Goal: Task Accomplishment & Management: Manage account settings

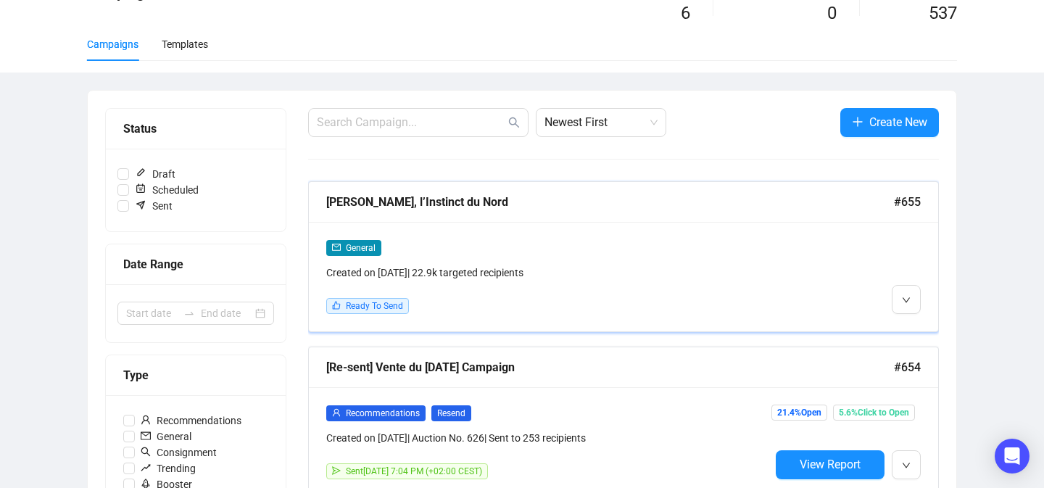
scroll to position [90, 0]
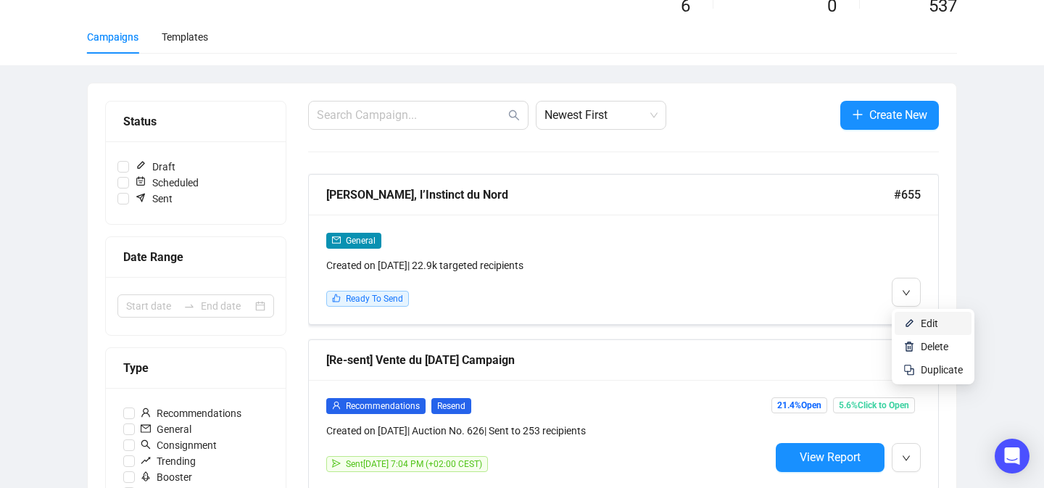
click at [913, 318] on img at bounding box center [909, 324] width 12 height 12
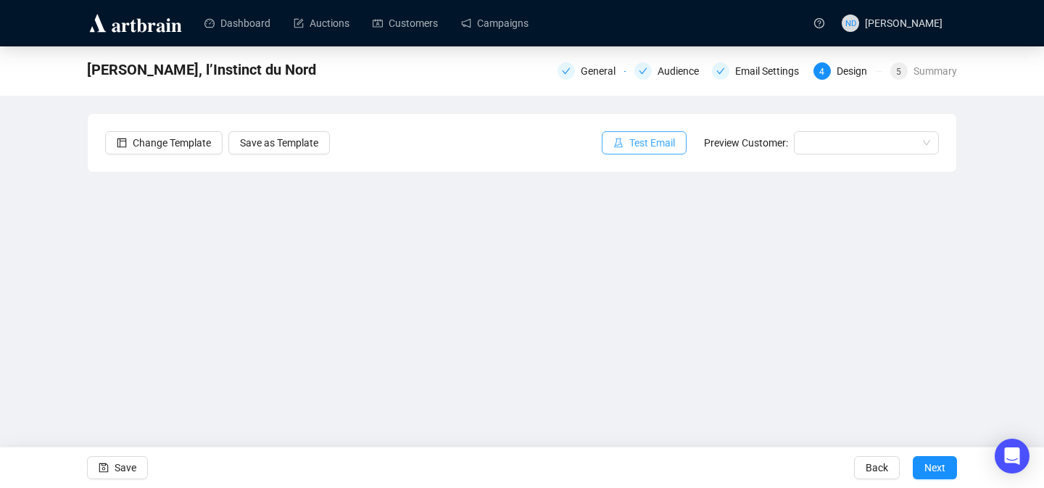
click at [626, 132] on button "Test Email" at bounding box center [644, 142] width 85 height 23
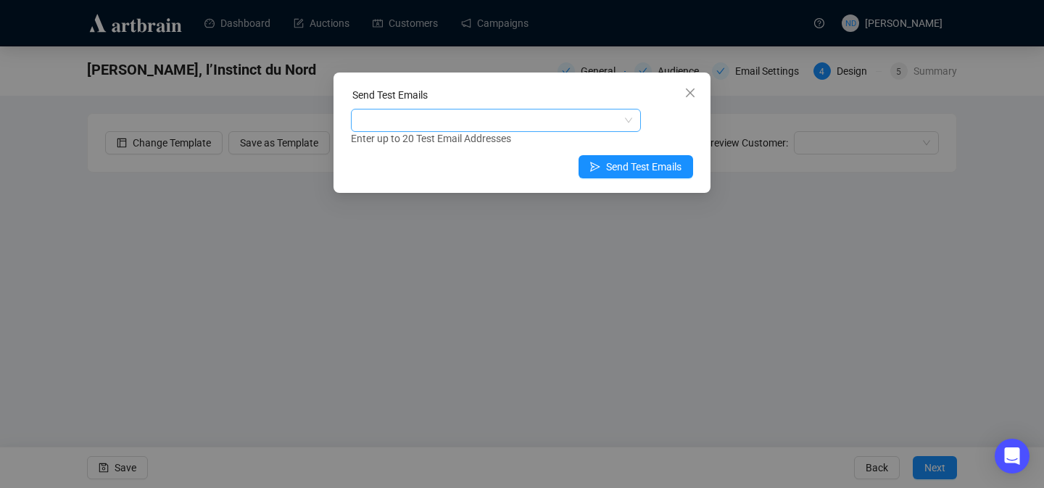
click at [580, 120] on div at bounding box center [488, 120] width 269 height 20
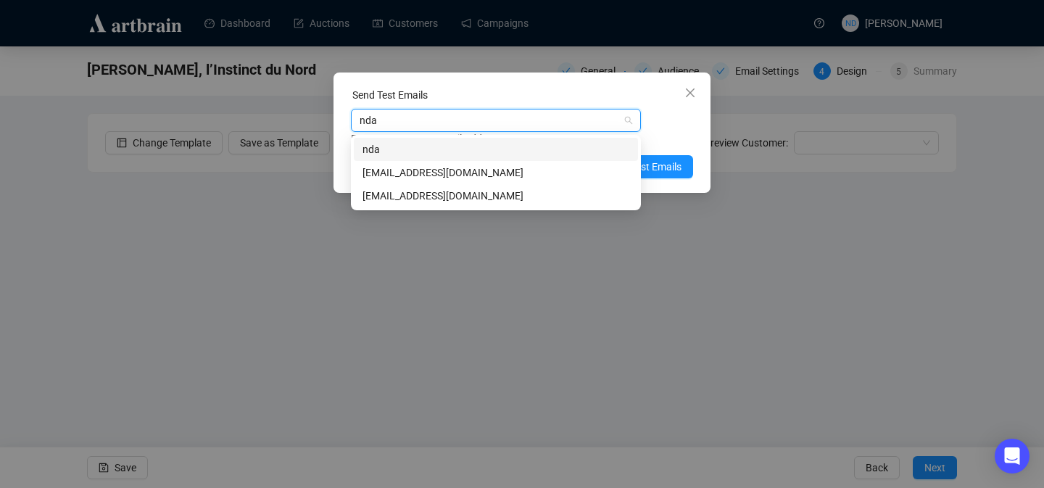
type input "ndar"
click at [511, 172] on div "[EMAIL_ADDRESS][DOMAIN_NAME]" at bounding box center [495, 173] width 267 height 16
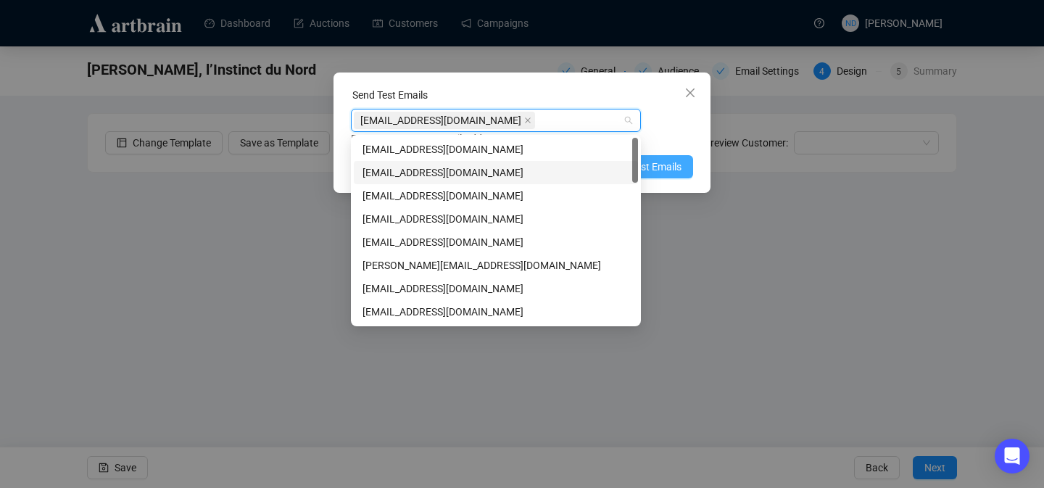
click at [652, 168] on span "Send Test Emails" at bounding box center [643, 167] width 75 height 16
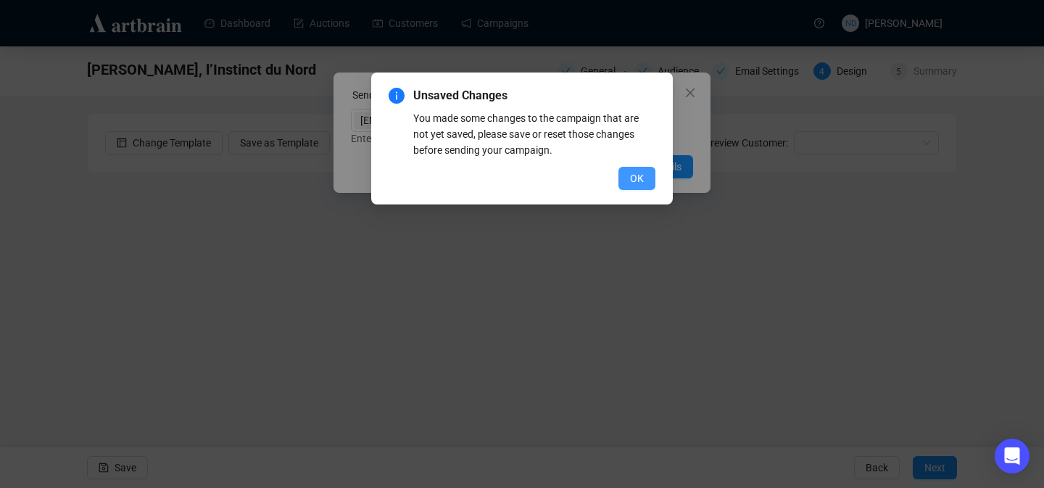
click at [639, 175] on span "OK" at bounding box center [637, 178] width 14 height 16
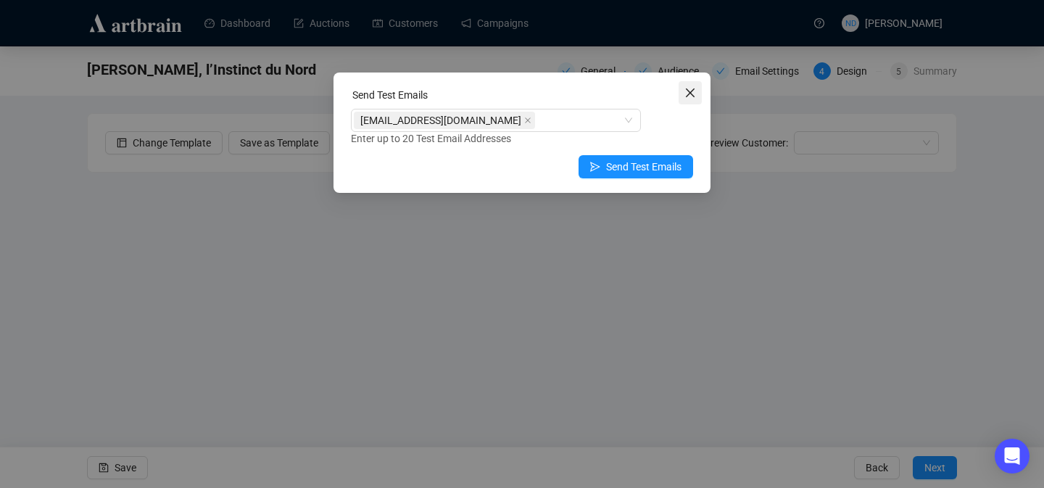
click at [689, 94] on icon "close" at bounding box center [690, 93] width 12 height 12
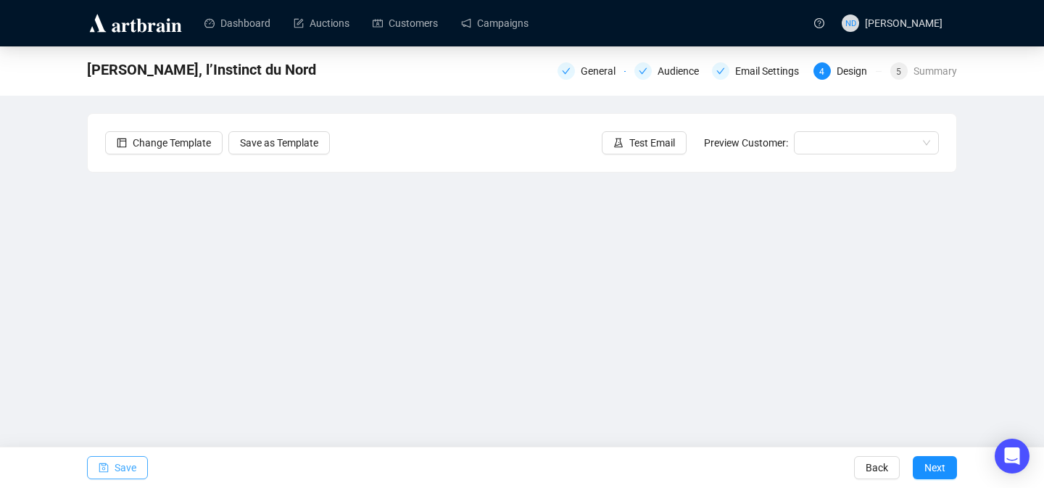
click at [115, 461] on span "Save" at bounding box center [126, 467] width 22 height 41
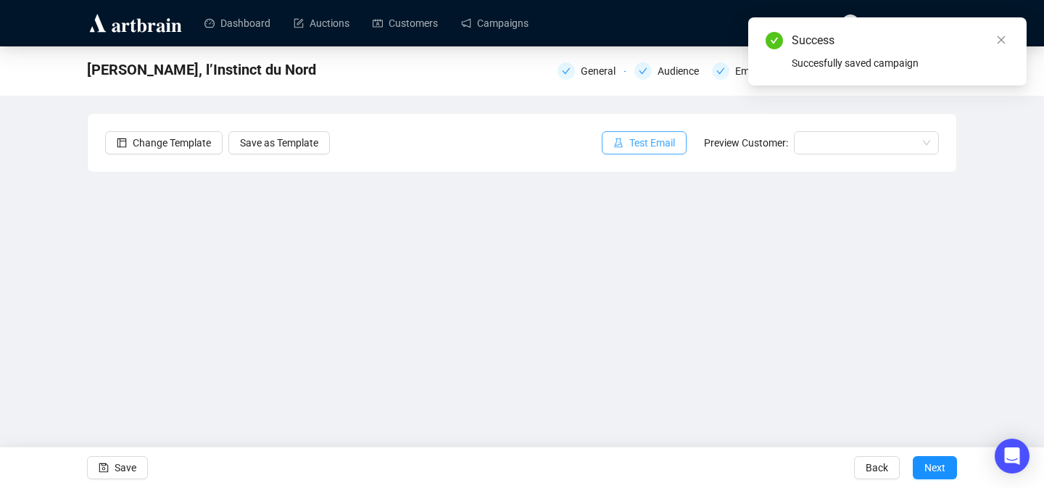
click at [643, 144] on span "Test Email" at bounding box center [652, 143] width 46 height 16
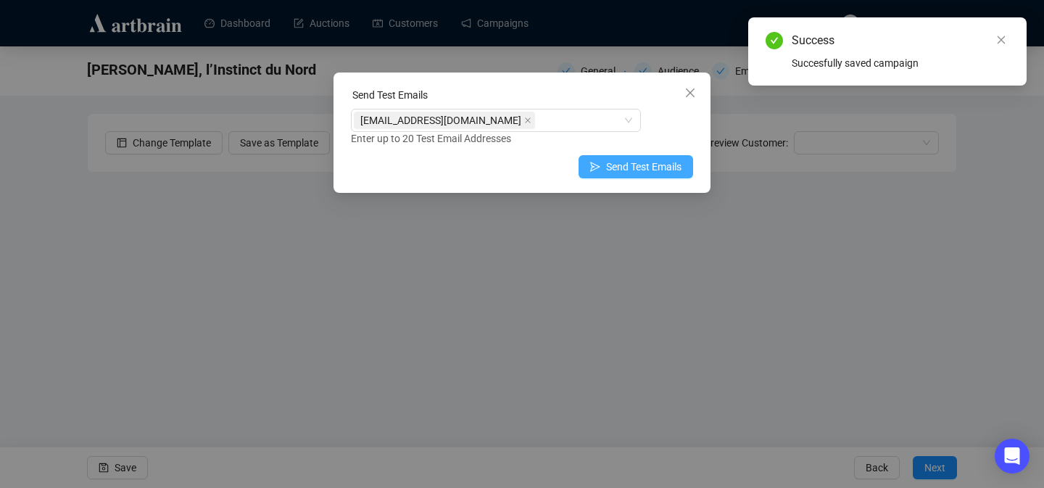
click at [630, 171] on span "Send Test Emails" at bounding box center [643, 167] width 75 height 16
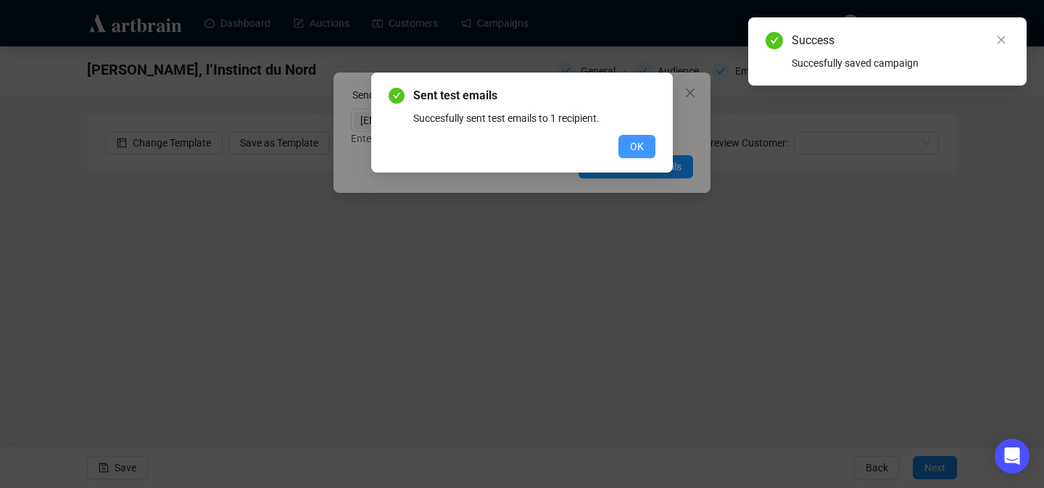
click at [638, 138] on span "OK" at bounding box center [637, 146] width 14 height 16
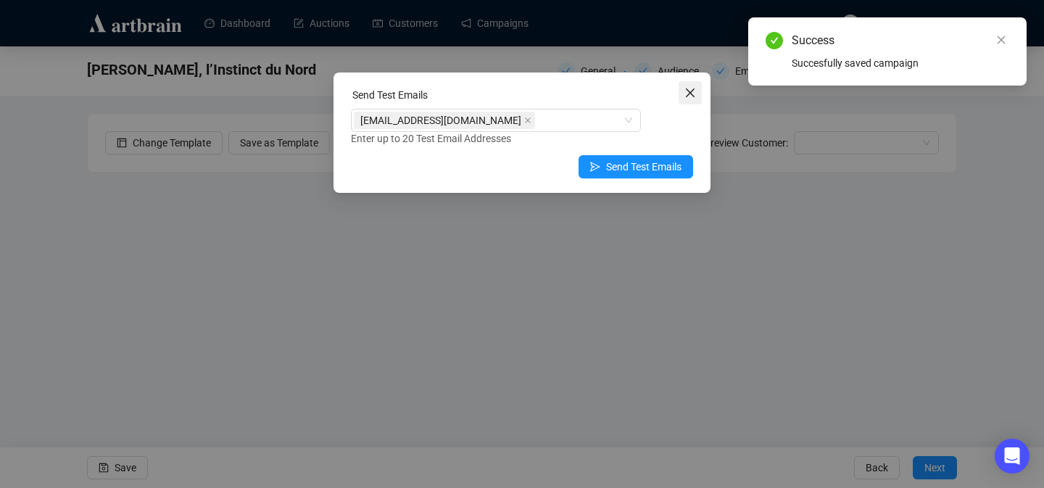
click at [692, 88] on icon "close" at bounding box center [690, 93] width 12 height 12
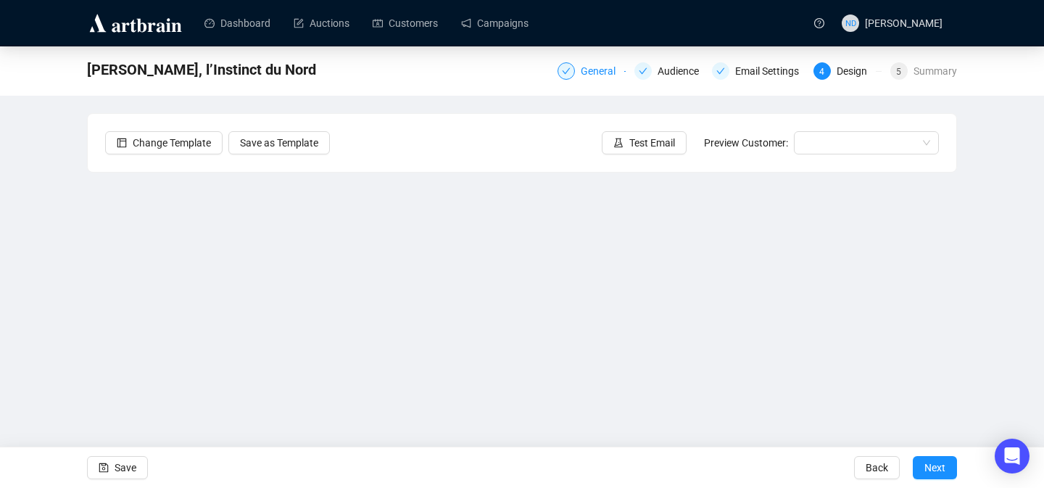
click at [587, 73] on div "General" at bounding box center [602, 70] width 43 height 17
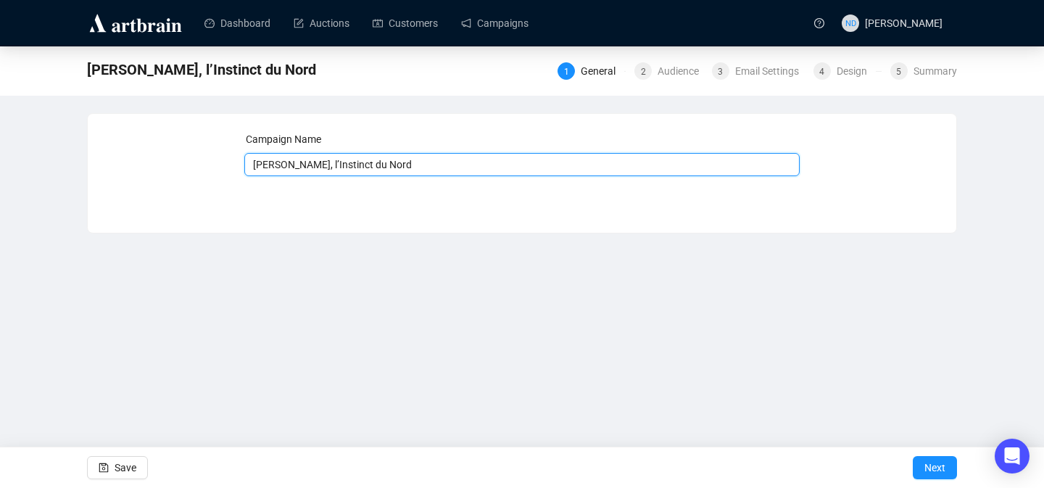
drag, startPoint x: 430, startPoint y: 167, endPoint x: 244, endPoint y: 161, distance: 186.4
click at [244, 161] on input "[PERSON_NAME], l’Instinct du Nord" at bounding box center [522, 164] width 556 height 23
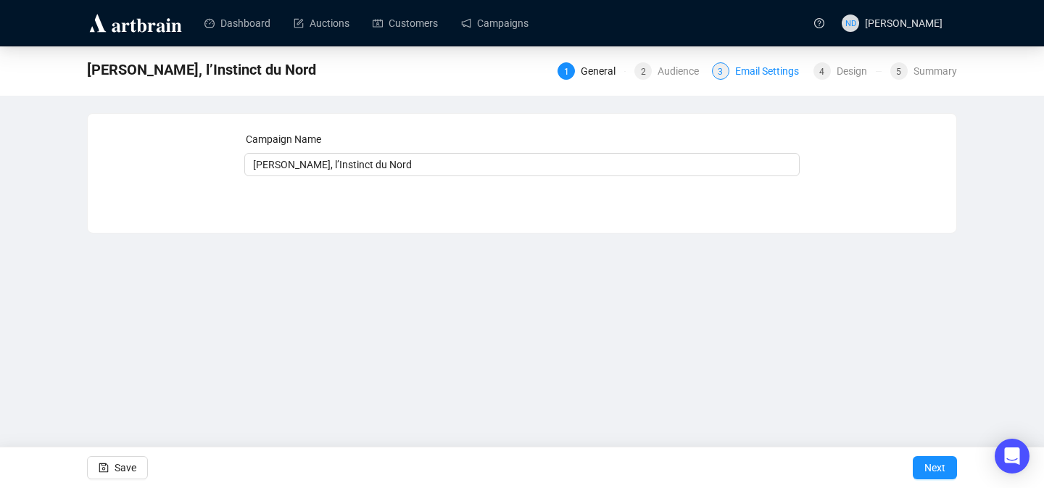
click at [774, 71] on div "Email Settings" at bounding box center [771, 70] width 72 height 17
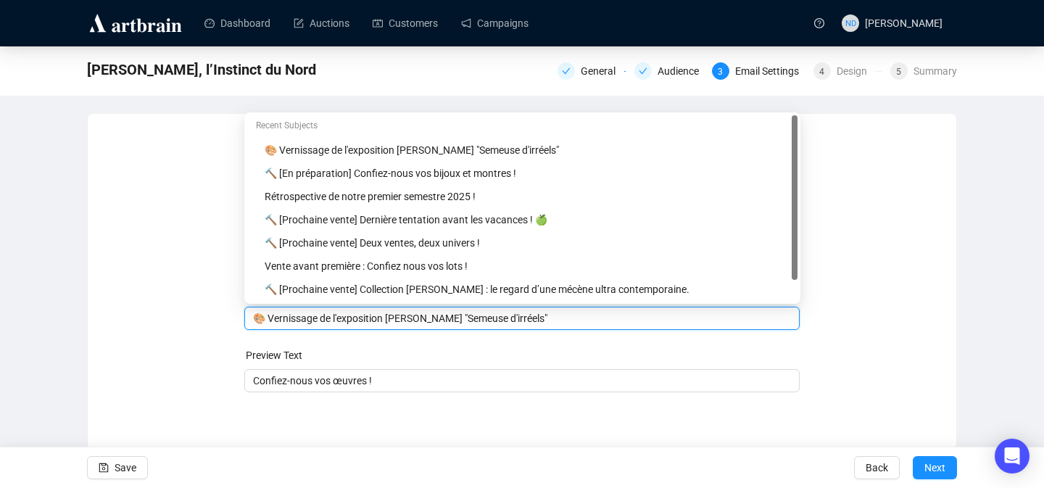
drag, startPoint x: 559, startPoint y: 289, endPoint x: 394, endPoint y: 305, distance: 165.4
click at [393, 305] on div "Merge Tags 🎨 Vernissage de l'exposition [PERSON_NAME] "Semeuse d'irréels"" at bounding box center [522, 304] width 556 height 52
click at [487, 331] on form "Sender Email [EMAIL_ADDRESS][DOMAIN_NAME] Sender Name FauveParis Subject Merge …" at bounding box center [522, 261] width 556 height 261
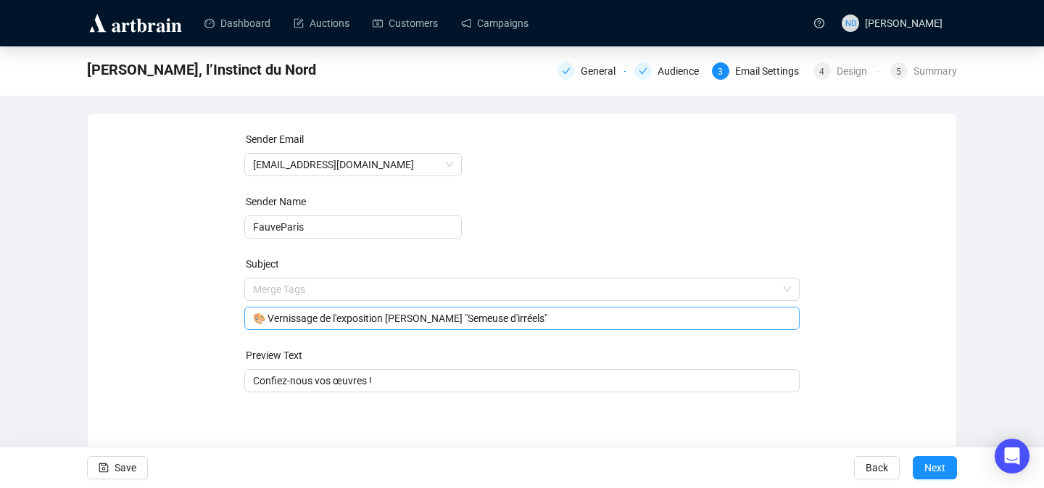
click at [518, 321] on input "🎨 Vernissage de l'exposition [PERSON_NAME] "Semeuse d'irréels"" at bounding box center [522, 318] width 539 height 16
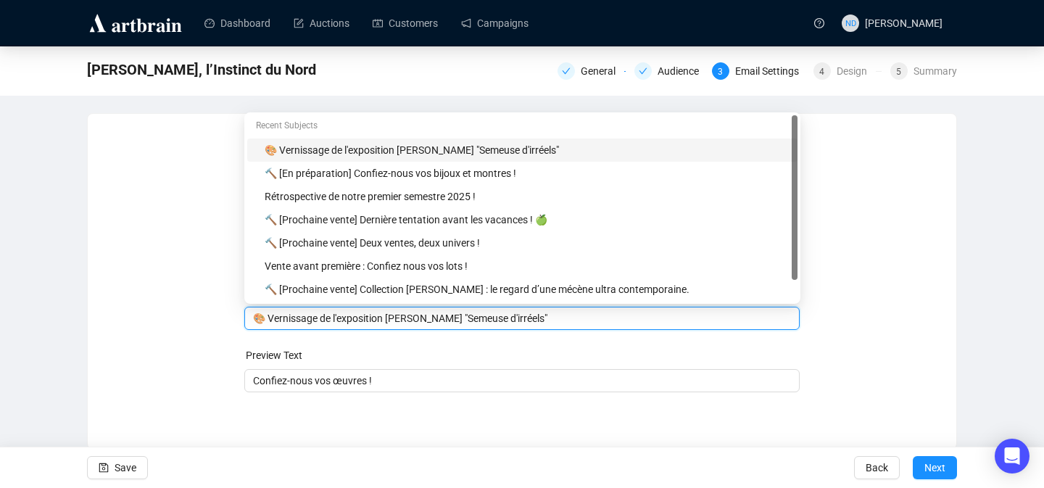
drag, startPoint x: 556, startPoint y: 317, endPoint x: 391, endPoint y: 320, distance: 164.6
click at [390, 320] on input "🎨 Vernissage de l'exposition [PERSON_NAME] "Semeuse d'irréels"" at bounding box center [522, 318] width 539 height 16
paste input "[PERSON_NAME], l’Instinct du Nord"
drag, startPoint x: 573, startPoint y: 317, endPoint x: 250, endPoint y: 320, distance: 323.4
click at [249, 320] on div "🎨 Vernissage de l'exposition [PERSON_NAME], l’Instinct du Nord" at bounding box center [522, 318] width 556 height 23
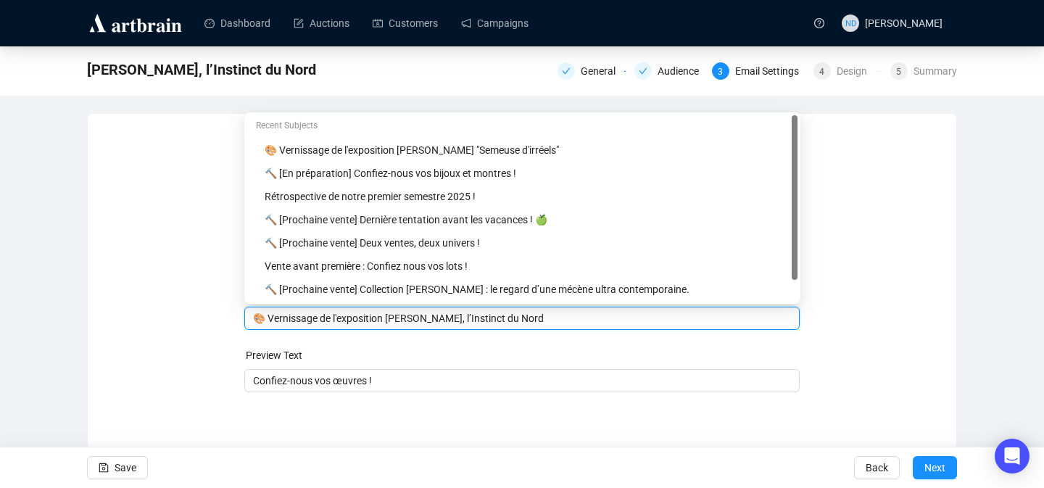
paste input "[VERNISSAGE] [PERSON_NAME], l’Instinct du Nord"
type input "[VERNISSAGE] [PERSON_NAME], l’Instinct du Nord"
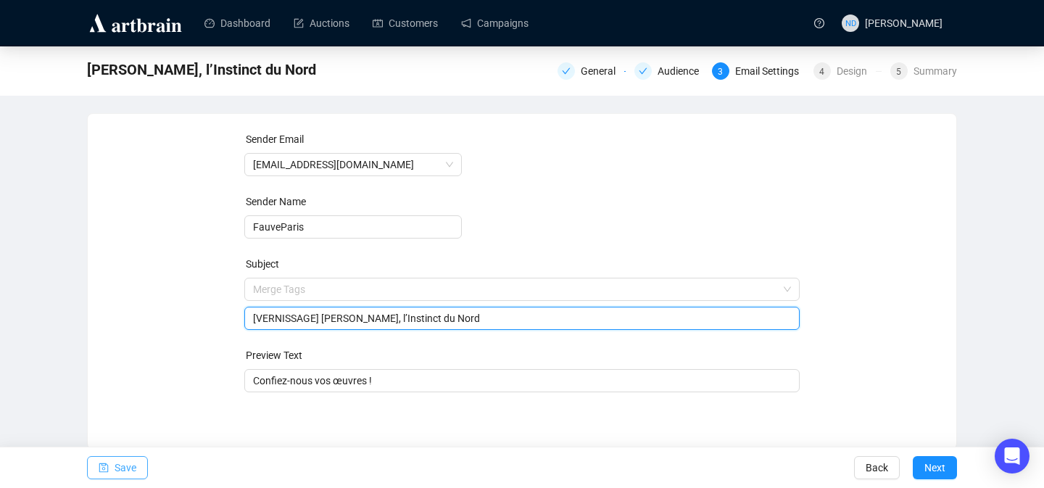
click at [104, 475] on span "button" at bounding box center [104, 467] width 10 height 41
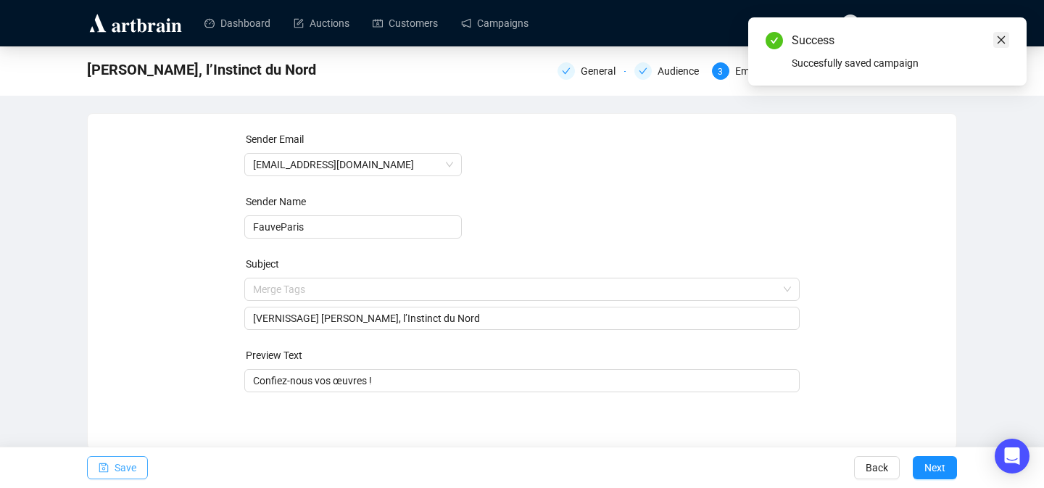
click at [996, 40] on icon "close" at bounding box center [1001, 40] width 10 height 10
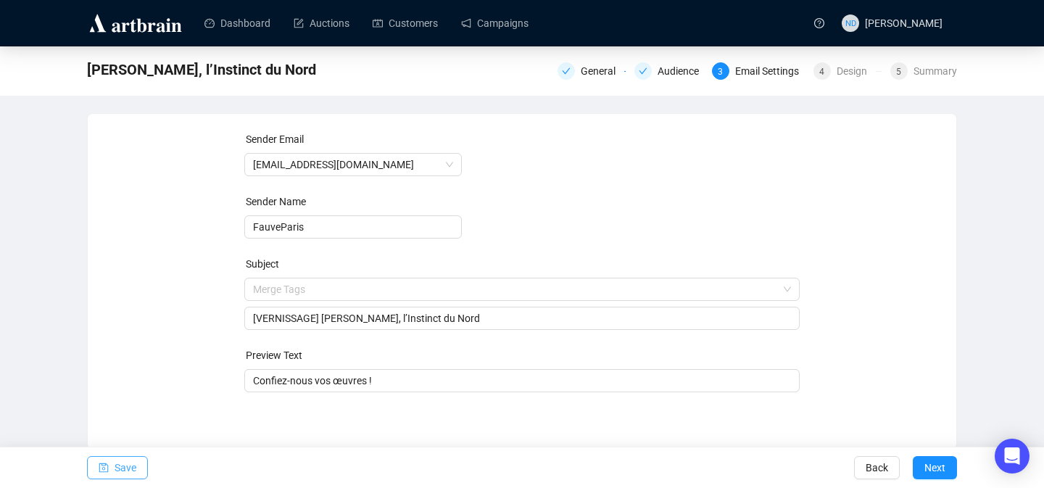
click at [123, 455] on span "Save" at bounding box center [126, 467] width 22 height 41
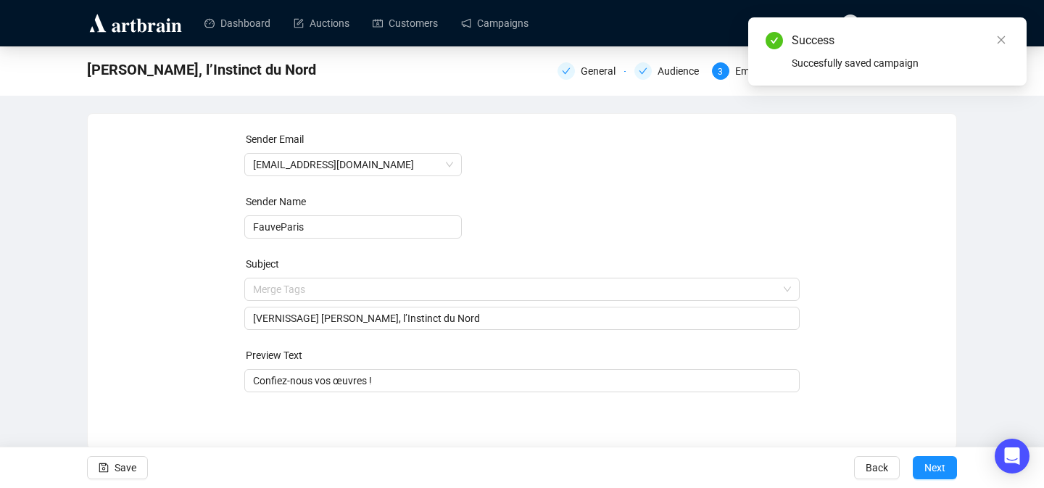
click at [1009, 36] on div "Success Succesfully saved campaign" at bounding box center [887, 51] width 278 height 68
click at [1003, 36] on icon "close" at bounding box center [1001, 40] width 10 height 10
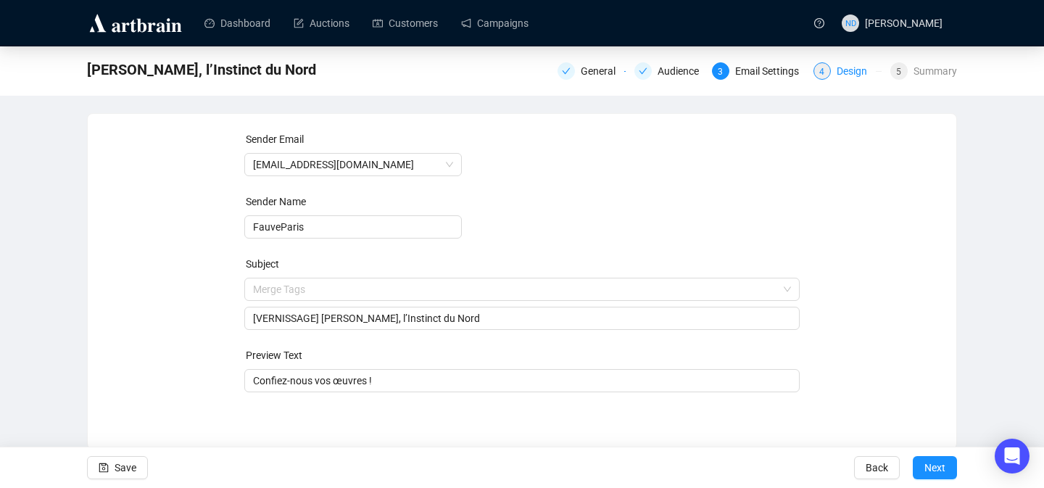
click at [850, 72] on div "Design" at bounding box center [856, 70] width 39 height 17
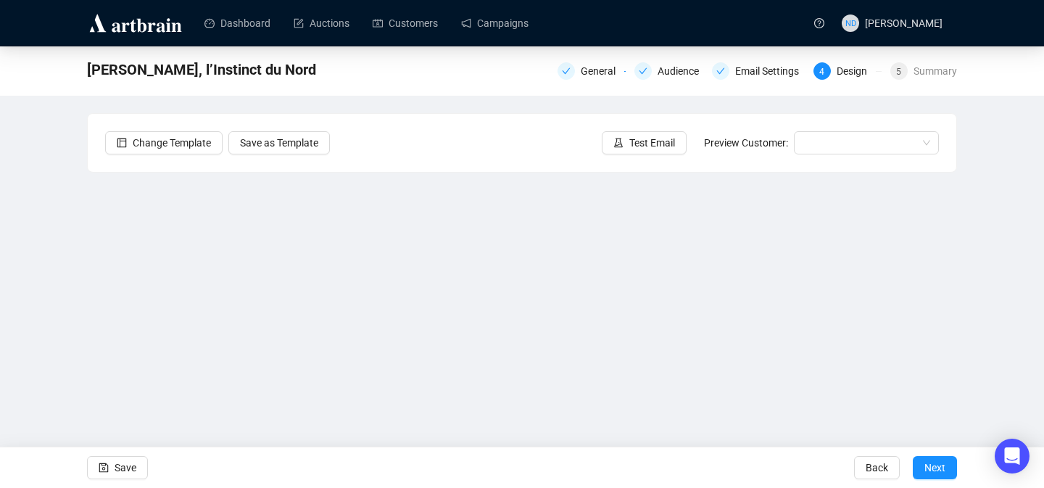
scroll to position [51, 0]
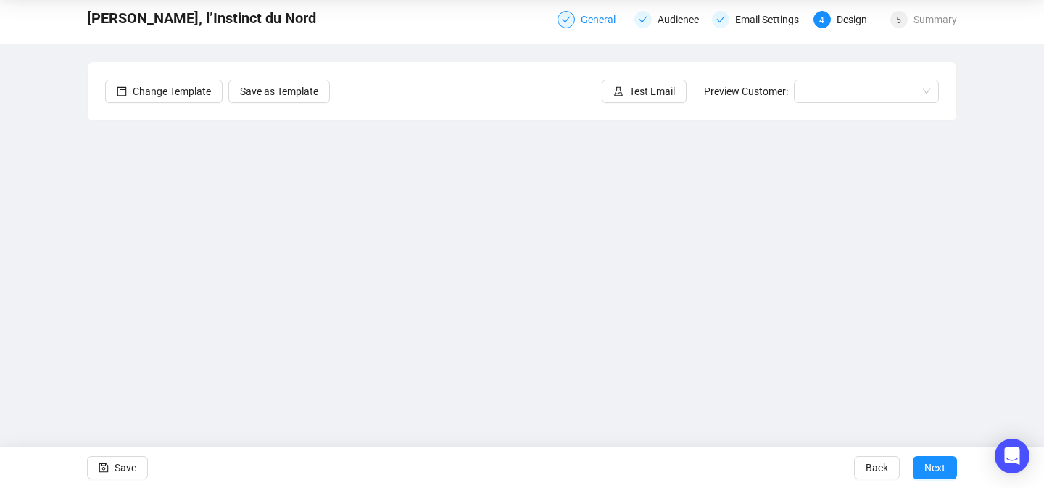
click at [592, 20] on div "General" at bounding box center [602, 19] width 43 height 17
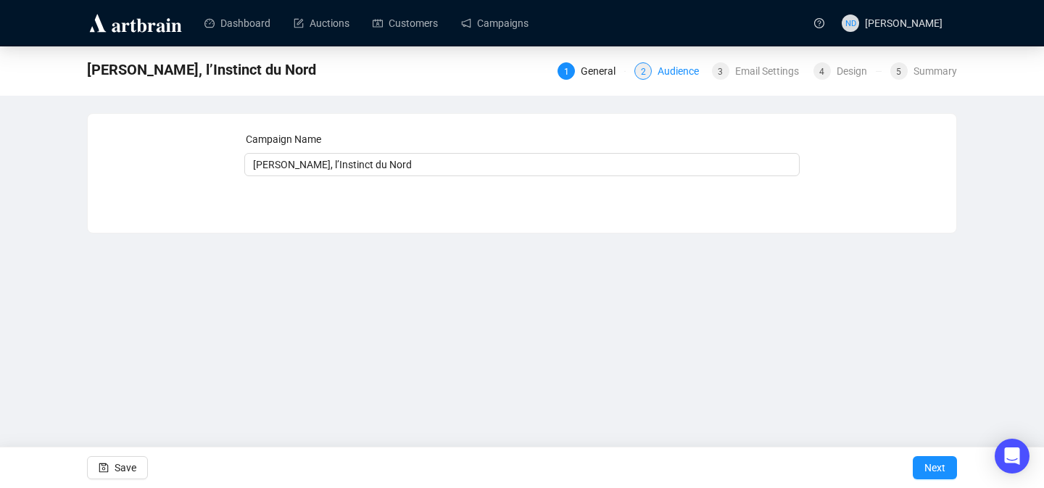
click at [681, 64] on div "Audience" at bounding box center [683, 70] width 50 height 17
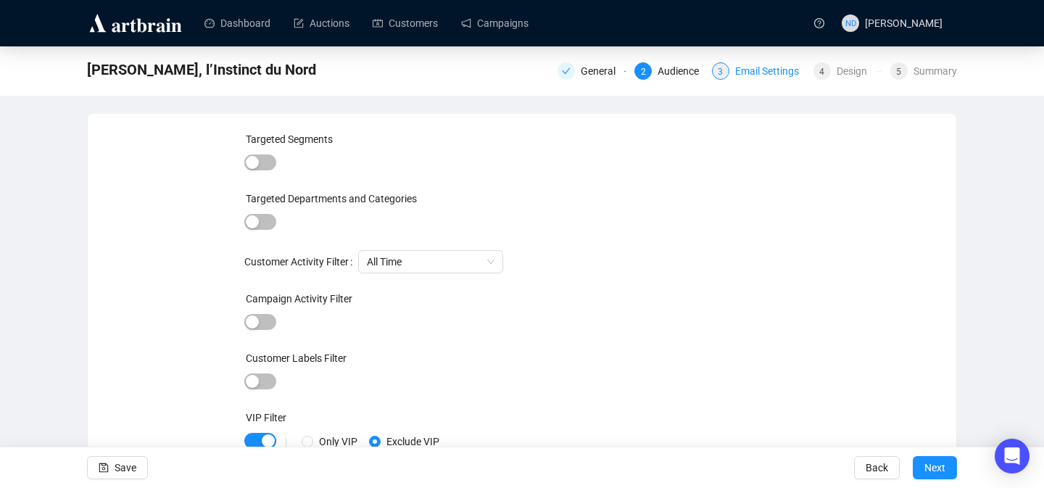
click at [750, 67] on div "Email Settings" at bounding box center [771, 70] width 72 height 17
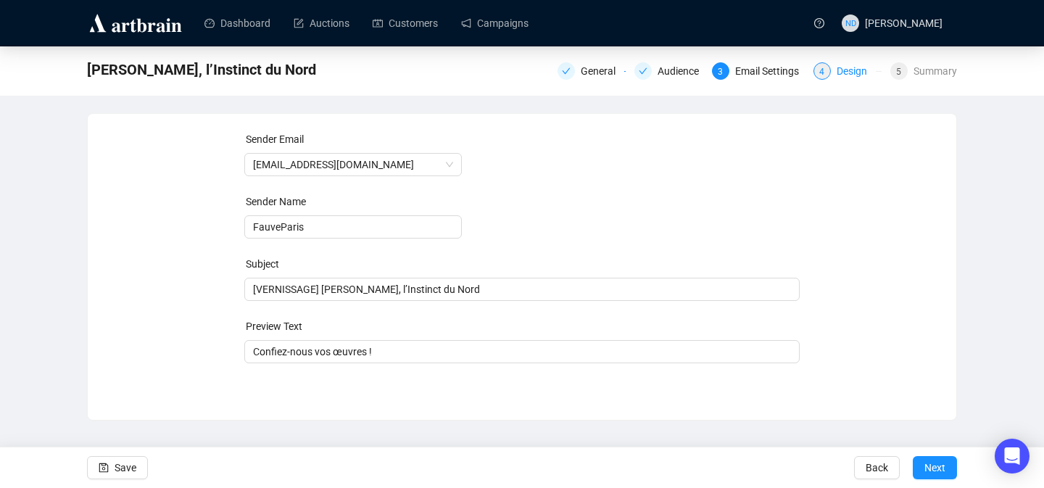
click at [837, 67] on div "Design" at bounding box center [856, 70] width 39 height 17
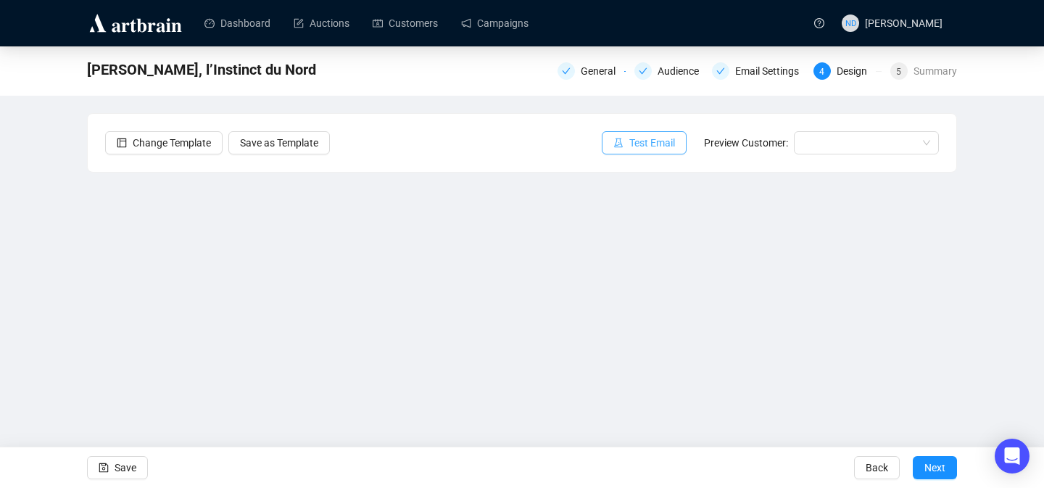
click at [638, 146] on span "Test Email" at bounding box center [652, 143] width 46 height 16
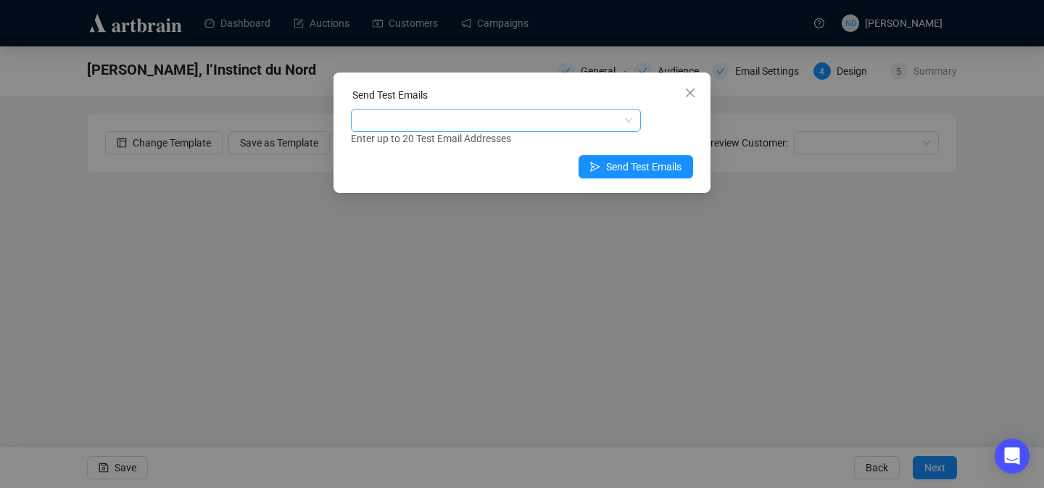
click at [478, 129] on div at bounding box center [488, 120] width 269 height 20
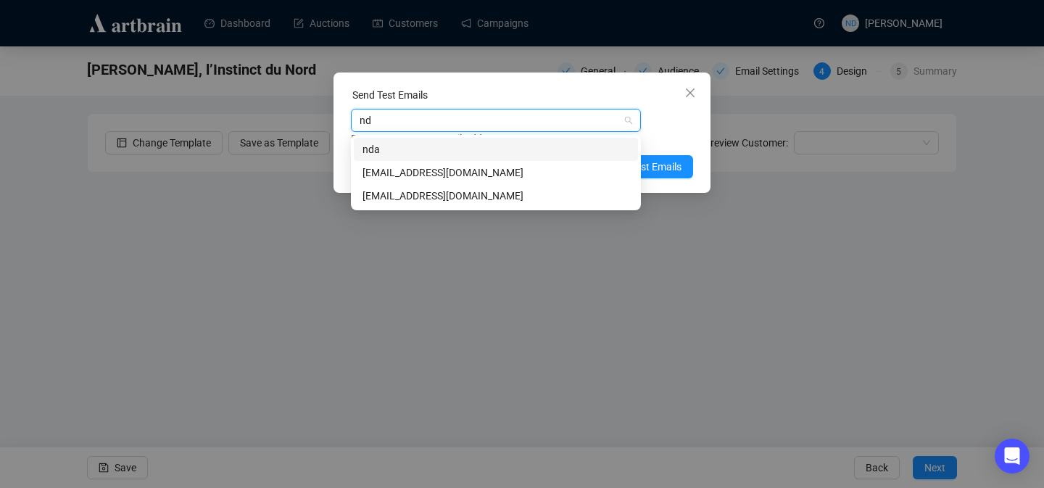
type input "n"
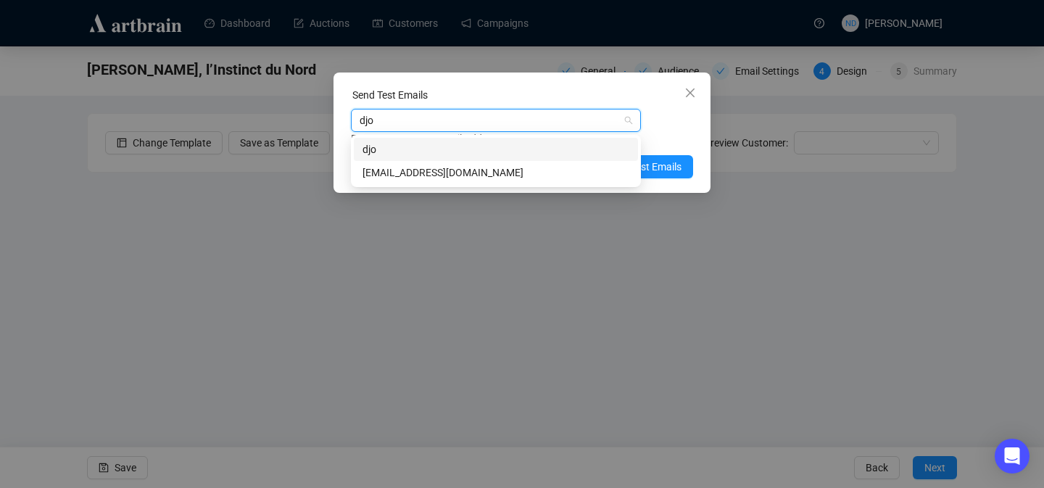
type input "djoa"
click at [419, 178] on div "[EMAIL_ADDRESS][DOMAIN_NAME]" at bounding box center [495, 173] width 267 height 16
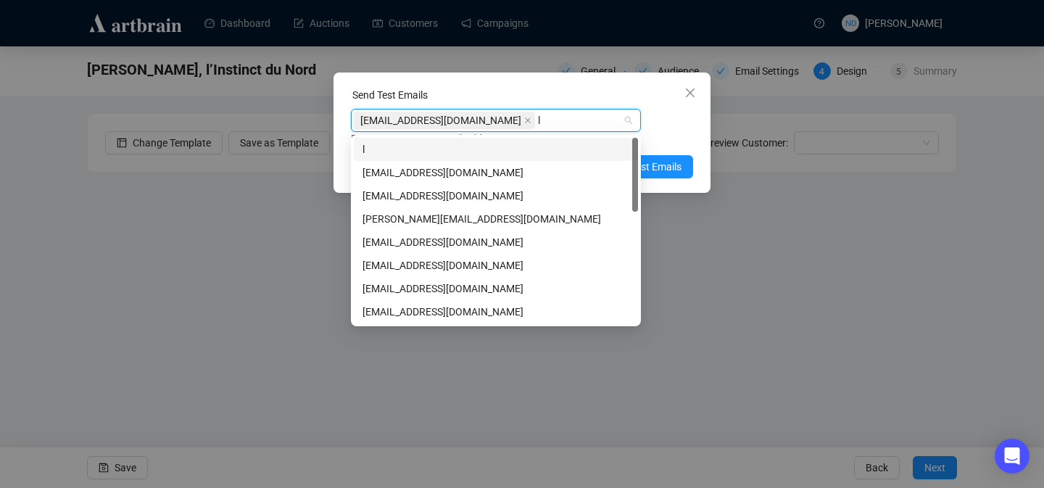
type input "le"
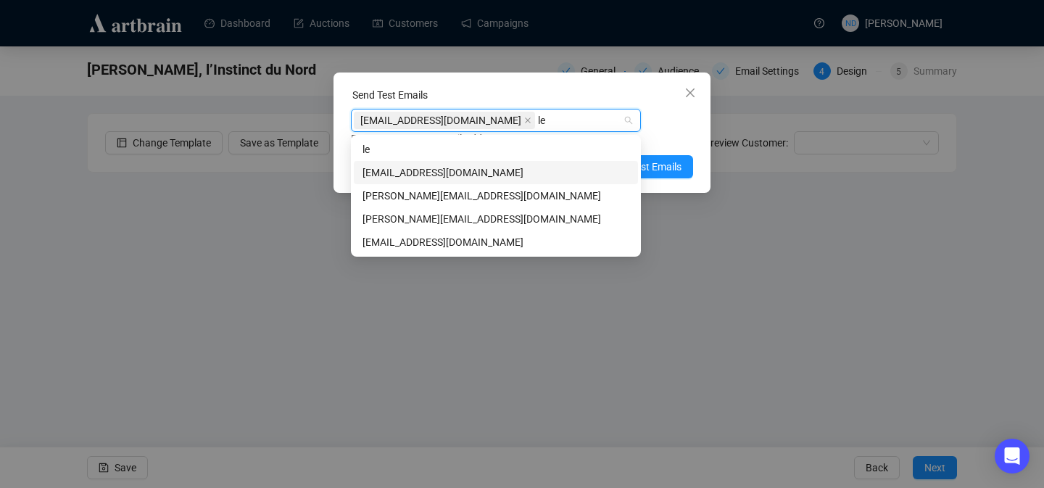
click at [405, 162] on div "[EMAIL_ADDRESS][DOMAIN_NAME]" at bounding box center [496, 172] width 284 height 23
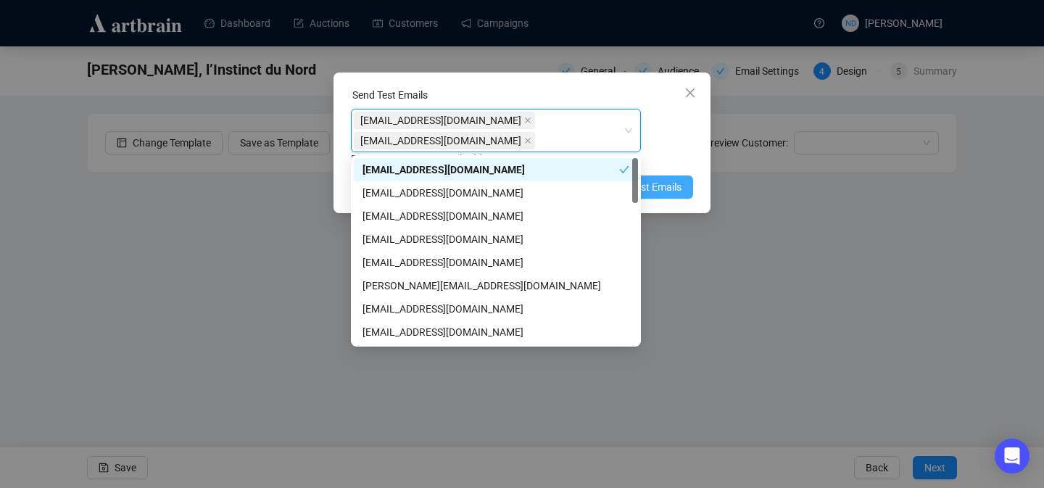
click at [679, 183] on span "Send Test Emails" at bounding box center [643, 187] width 75 height 16
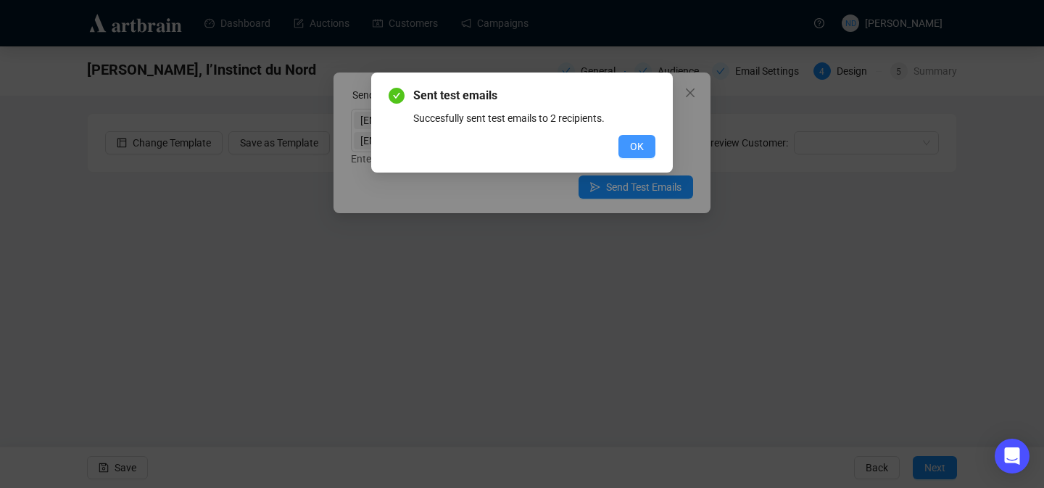
click at [631, 144] on span "OK" at bounding box center [637, 146] width 14 height 16
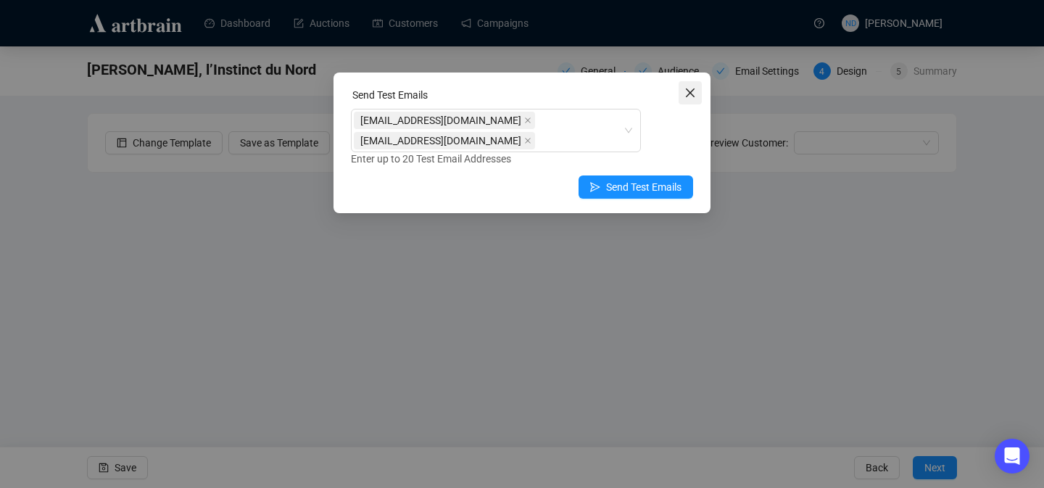
click at [687, 93] on icon "close" at bounding box center [690, 93] width 12 height 12
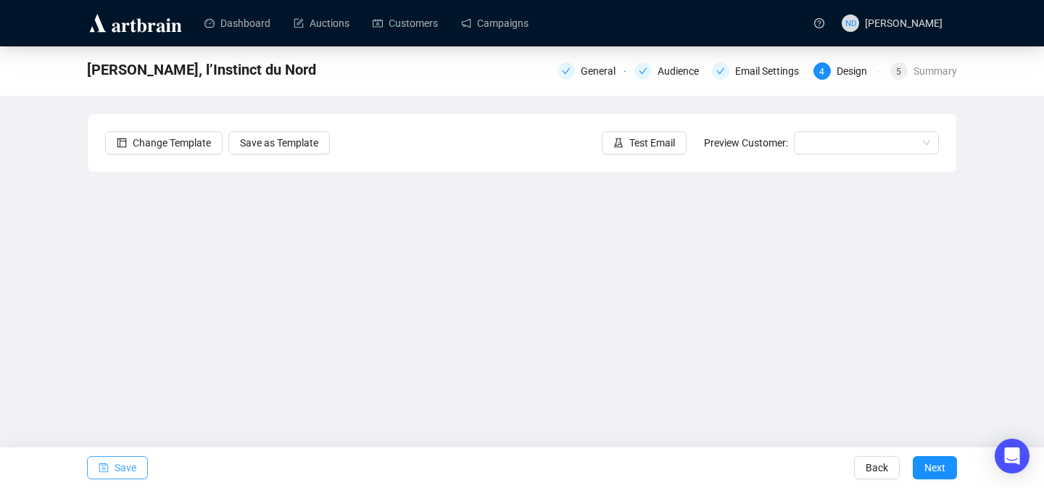
click at [109, 466] on button "Save" at bounding box center [117, 467] width 61 height 23
